Goal: Use online tool/utility: Utilize a website feature to perform a specific function

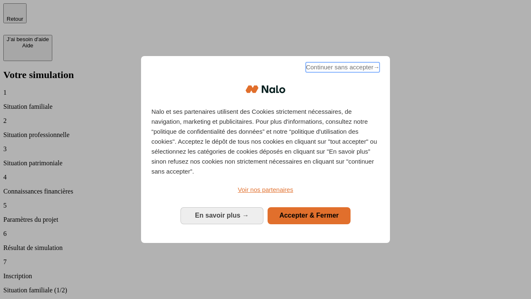
click at [342, 68] on span "Continuer sans accepter →" at bounding box center [343, 67] width 74 height 10
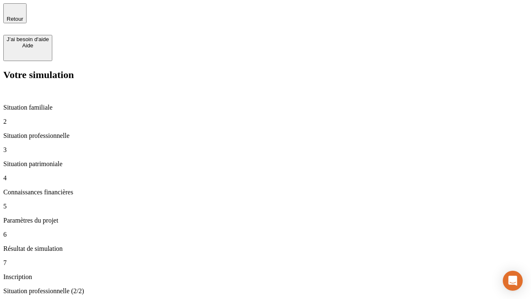
type input "30 000"
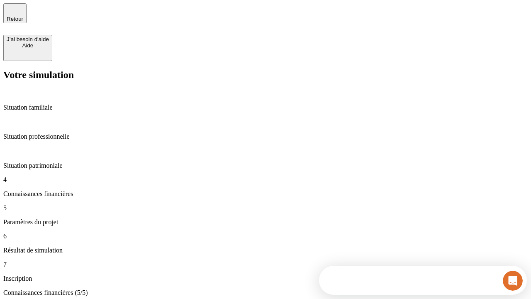
scroll to position [61, 0]
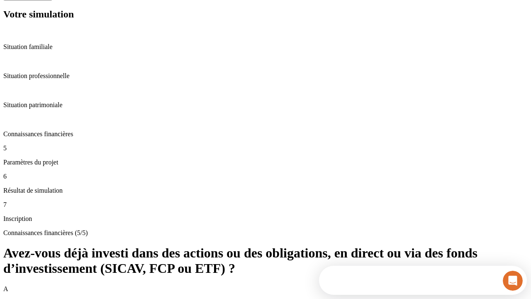
scroll to position [0, 0]
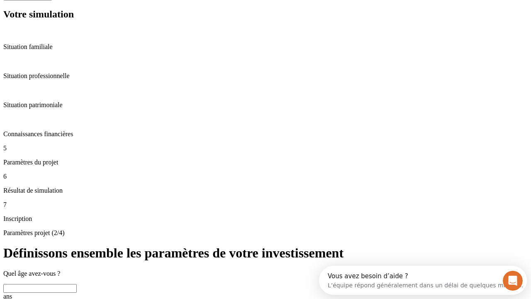
scroll to position [29, 0]
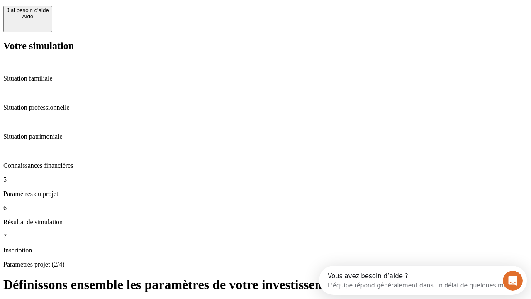
type input "25"
type input "1 000"
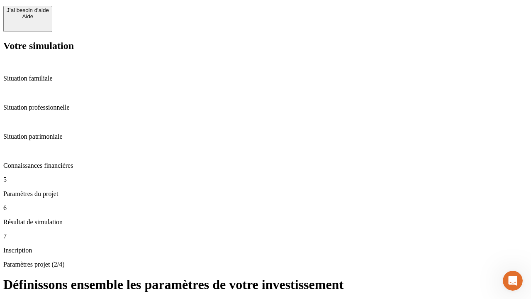
type input "640"
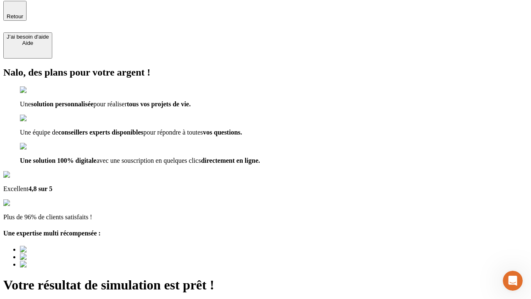
type input "[EMAIL_ADDRESS][PERSON_NAME][DOMAIN_NAME]"
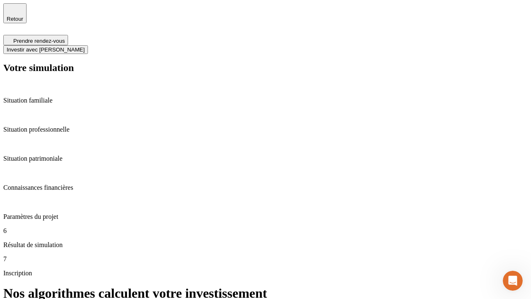
scroll to position [3, 0]
